Goal: Transaction & Acquisition: Subscribe to service/newsletter

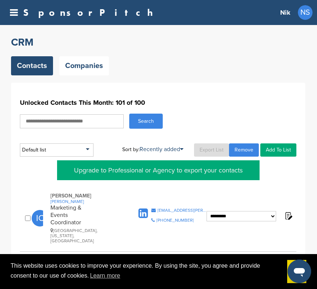
click at [14, 10] on icon at bounding box center [14, 12] width 8 height 9
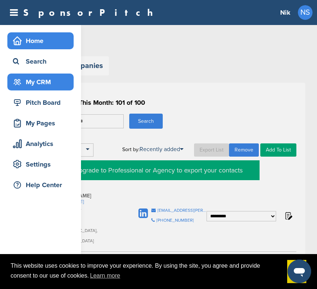
click at [46, 46] on div "Home" at bounding box center [42, 40] width 63 height 13
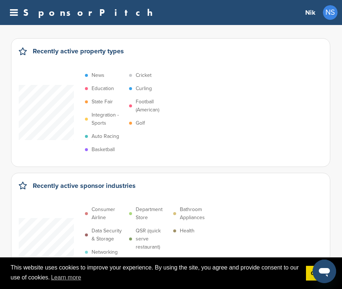
click at [18, 15] on div "SponsorPitch" at bounding box center [80, 13] width 153 height 10
click at [16, 12] on icon at bounding box center [14, 12] width 8 height 9
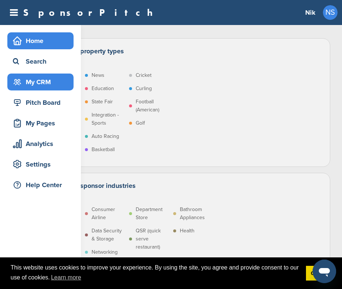
click at [49, 87] on div "My CRM" at bounding box center [42, 81] width 63 height 13
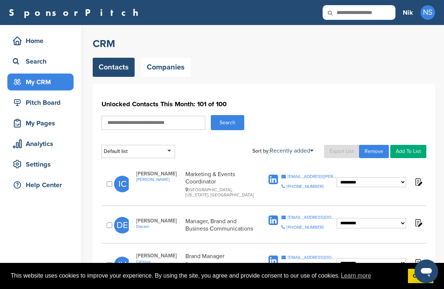
click at [340, 151] on link "Export List" at bounding box center [341, 151] width 35 height 13
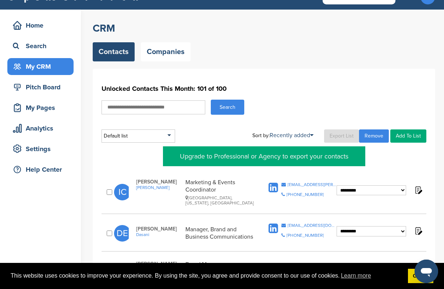
scroll to position [25, 0]
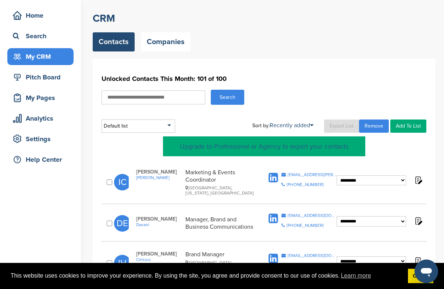
click at [262, 144] on link "Upgrade to Professional or Agency to export your contacts" at bounding box center [264, 147] width 202 height 20
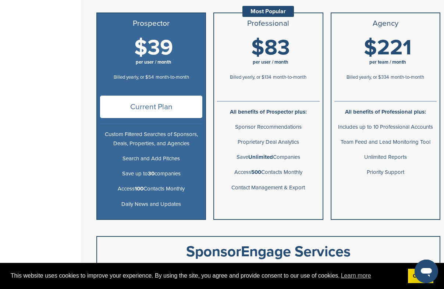
scroll to position [213, 0]
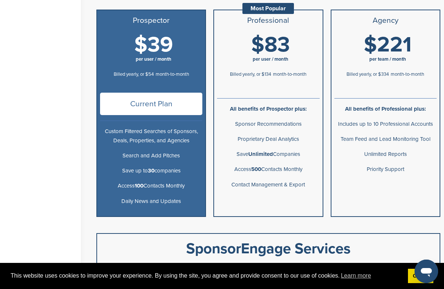
click at [291, 71] on span "month-to-month" at bounding box center [289, 74] width 33 height 6
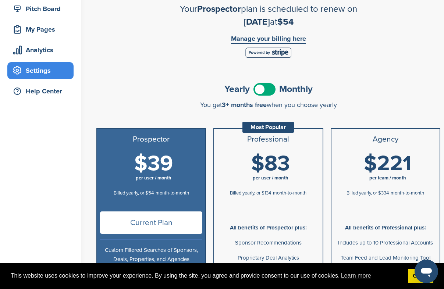
scroll to position [0, 0]
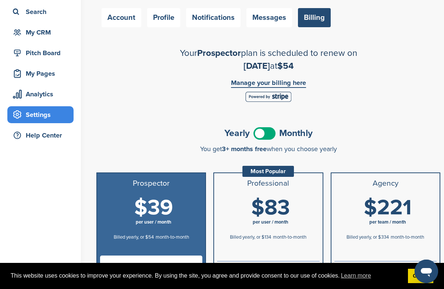
click at [271, 188] on h3 "Professional" at bounding box center [268, 183] width 102 height 9
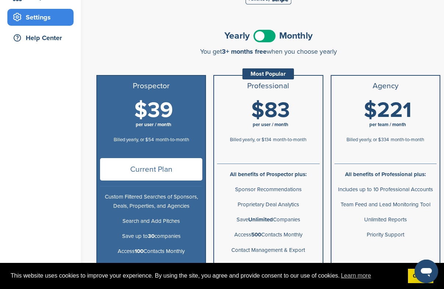
click at [275, 117] on span "$83" at bounding box center [270, 111] width 39 height 26
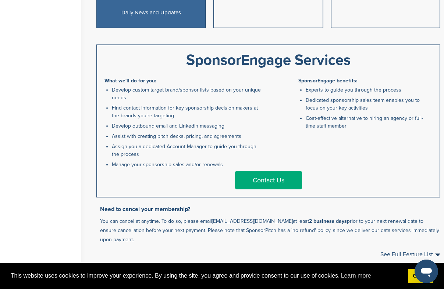
scroll to position [402, 0]
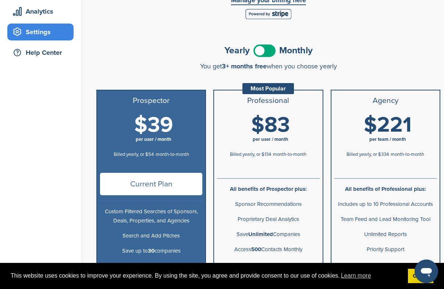
click at [276, 117] on span "$83" at bounding box center [270, 125] width 39 height 26
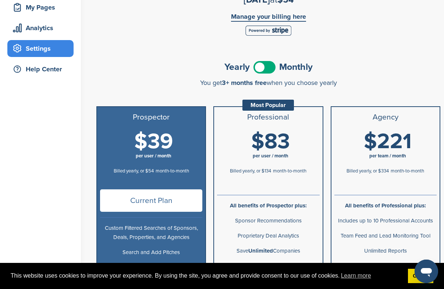
scroll to position [111, 0]
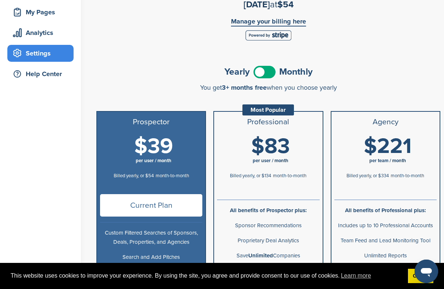
click at [176, 204] on span "Current Plan" at bounding box center [151, 205] width 102 height 22
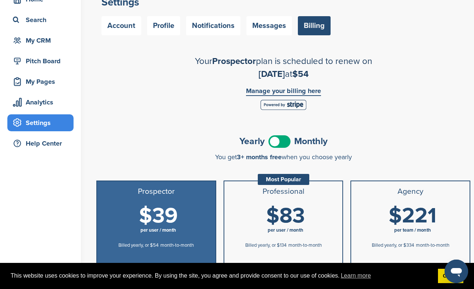
scroll to position [42, 0]
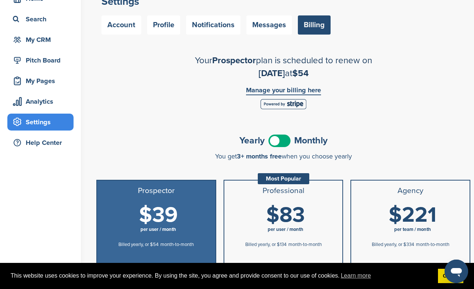
click at [289, 106] on img at bounding box center [284, 104] width 46 height 10
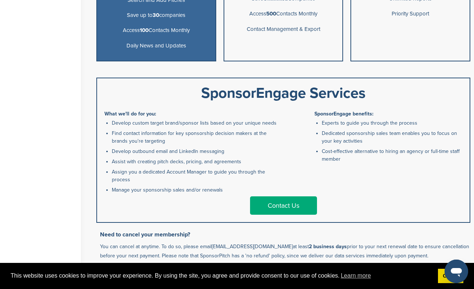
click at [278, 21] on li "Access 500 Contacts Monthly" at bounding box center [284, 13] width 119 height 15
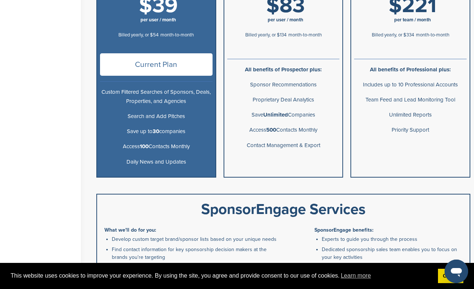
scroll to position [167, 0]
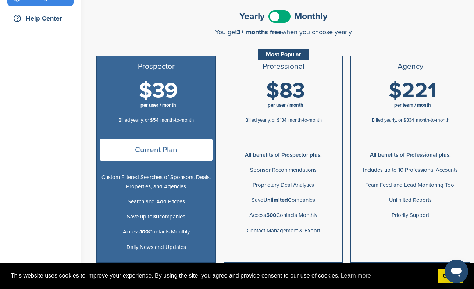
click at [277, 152] on b "All benefits of Prospector plus:" at bounding box center [283, 155] width 77 height 7
click at [160, 143] on span "Current Plan" at bounding box center [156, 150] width 113 height 22
click at [160, 148] on span "Current Plan" at bounding box center [156, 150] width 113 height 22
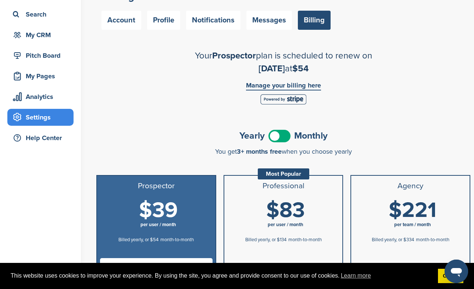
scroll to position [31, 0]
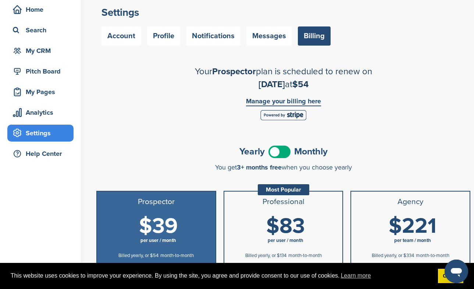
click at [308, 30] on link "Billing" at bounding box center [314, 36] width 33 height 19
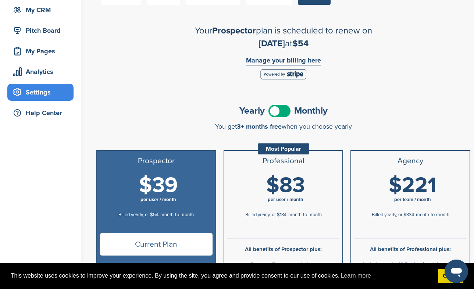
scroll to position [7, 0]
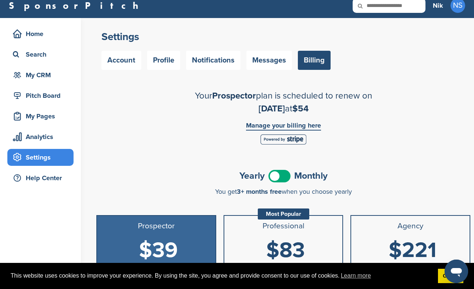
click at [300, 122] on link "Manage your billing here" at bounding box center [283, 126] width 75 height 8
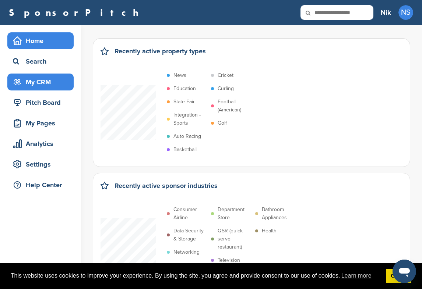
click at [53, 79] on div "My CRM" at bounding box center [42, 81] width 63 height 13
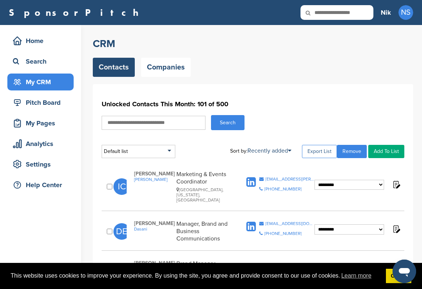
click at [321, 152] on link "Export List" at bounding box center [319, 151] width 35 height 13
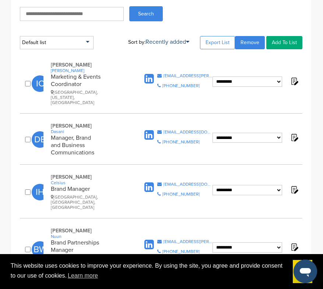
scroll to position [109, 0]
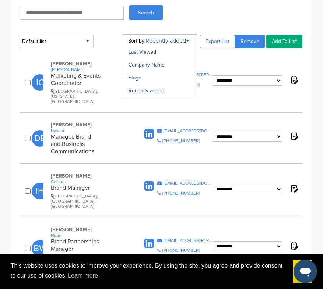
click at [183, 42] on link "Recently added" at bounding box center [167, 40] width 44 height 7
